Goal: Task Accomplishment & Management: Use online tool/utility

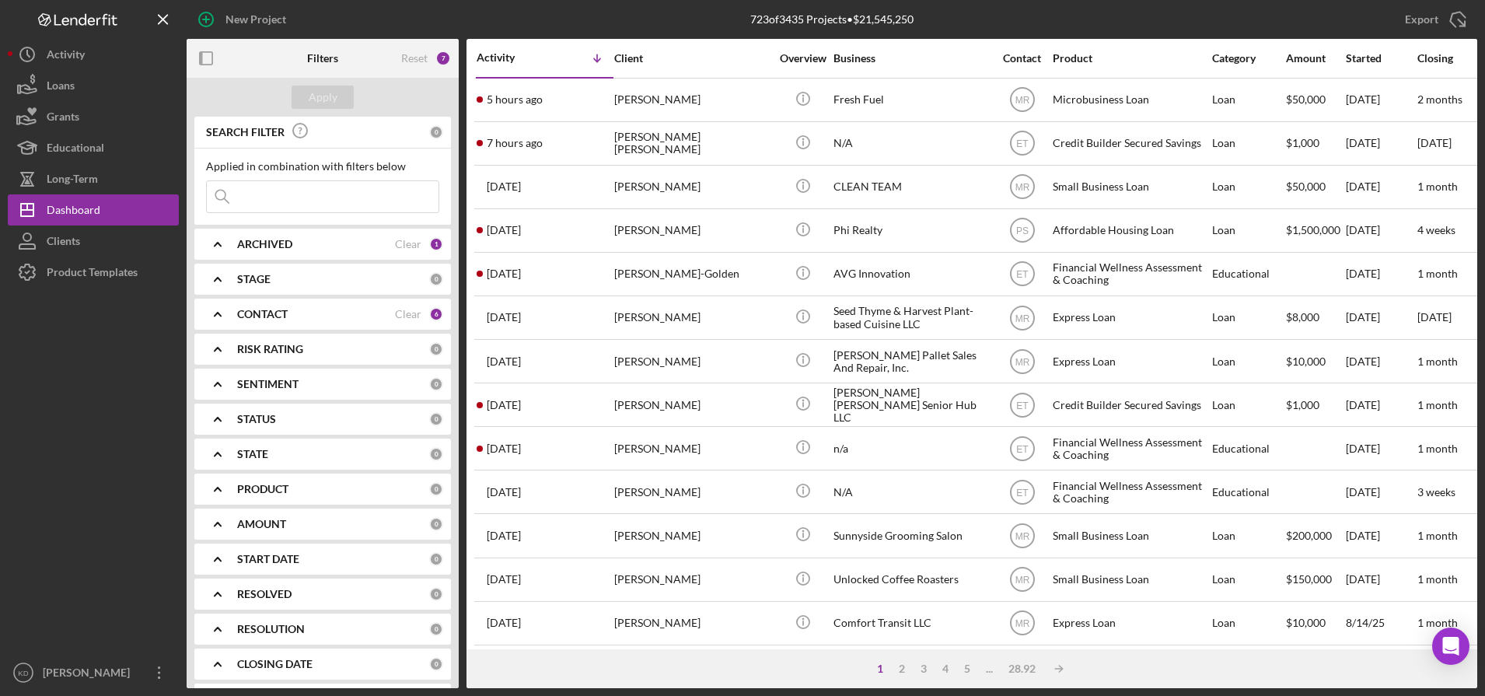
click at [1332, 27] on div "Export Icon/Export" at bounding box center [1262, 19] width 430 height 39
click at [536, 658] on div "1 2 3 4 5 ... 28.92 Icon/Table Sort Arrow" at bounding box center [971, 668] width 1011 height 39
